Goal: Task Accomplishment & Management: Manage account settings

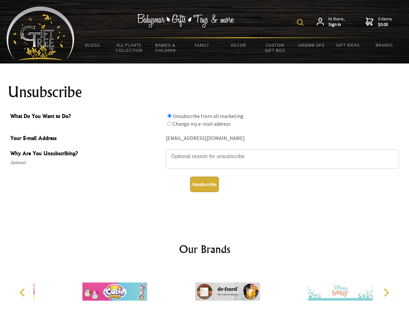
click at [301, 22] on img at bounding box center [300, 22] width 6 height 6
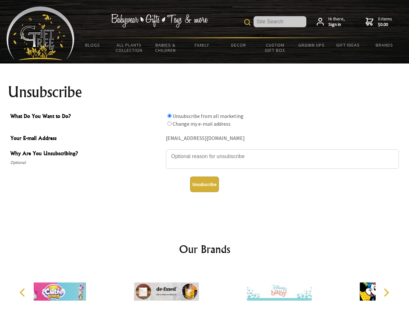
click at [204, 151] on textarea "Why Are You Unsubscribing?" at bounding box center [282, 158] width 233 height 19
click at [169, 116] on input "What Do You Want to Do?" at bounding box center [169, 116] width 4 height 4
click at [169, 123] on input "What Do You Want to Do?" at bounding box center [169, 123] width 4 height 4
radio input "true"
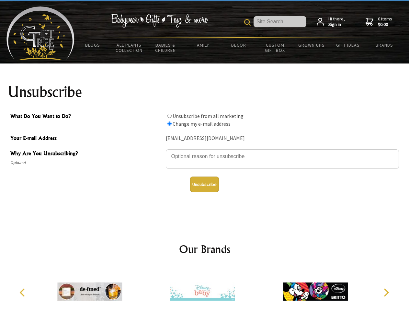
click at [204, 184] on button "Unsubscribe" at bounding box center [204, 184] width 29 height 16
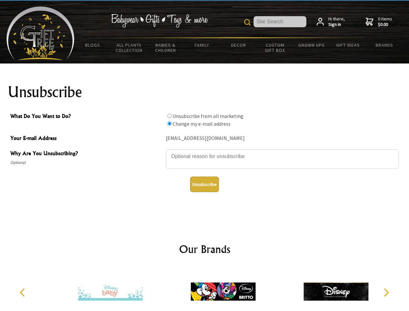
click at [23, 292] on icon "Previous" at bounding box center [23, 292] width 8 height 8
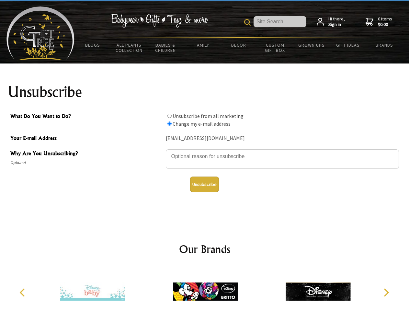
click at [386, 292] on icon "Next" at bounding box center [385, 292] width 8 height 8
